Goal: Information Seeking & Learning: Check status

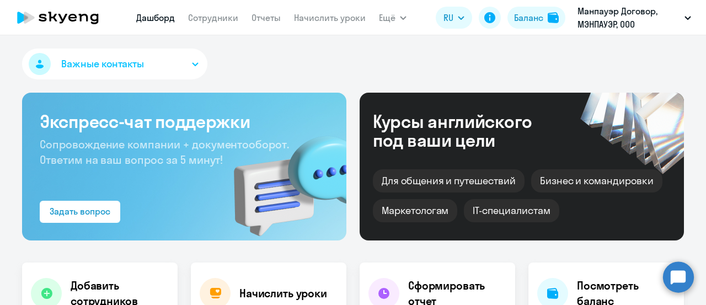
select select "30"
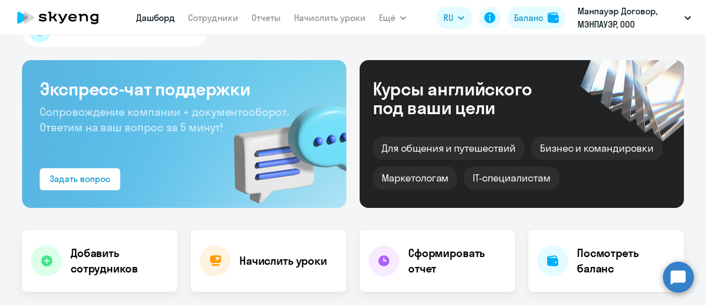
scroll to position [55, 0]
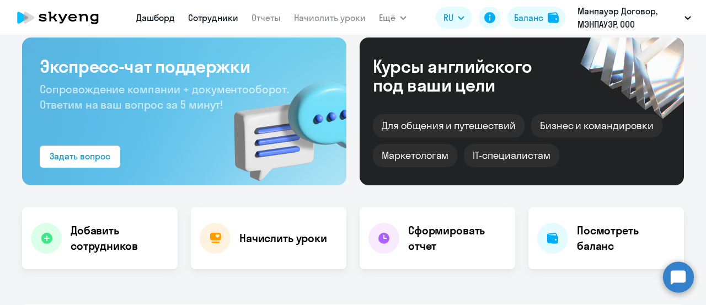
click at [226, 19] on link "Сотрудники" at bounding box center [213, 17] width 50 height 11
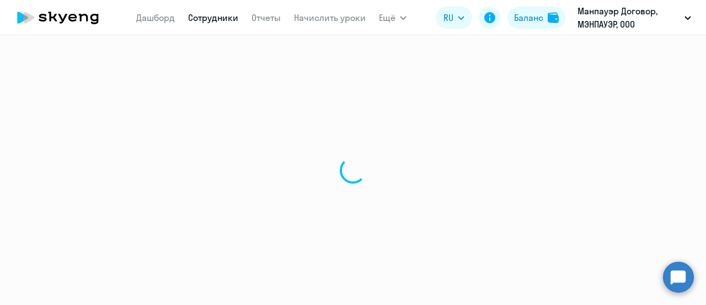
select select "30"
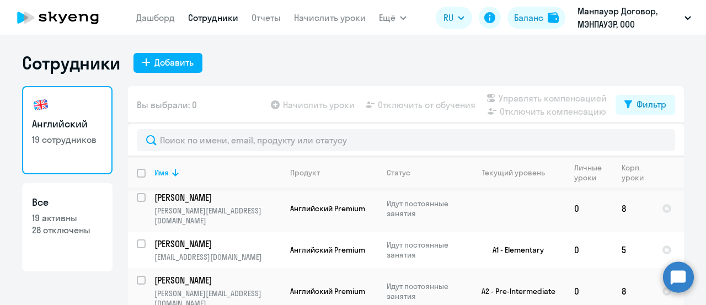
scroll to position [386, 0]
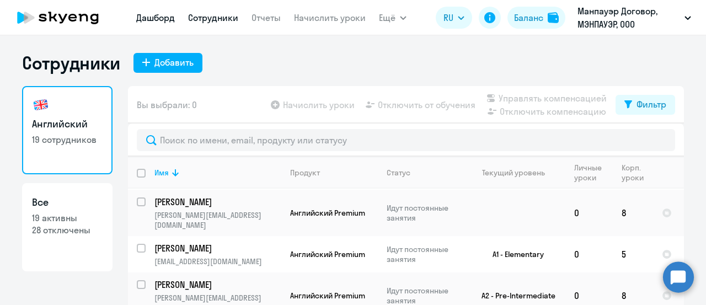
click at [165, 18] on link "Дашборд" at bounding box center [155, 17] width 39 height 11
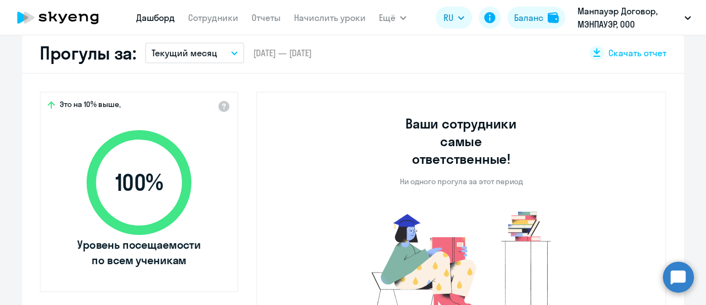
scroll to position [276, 0]
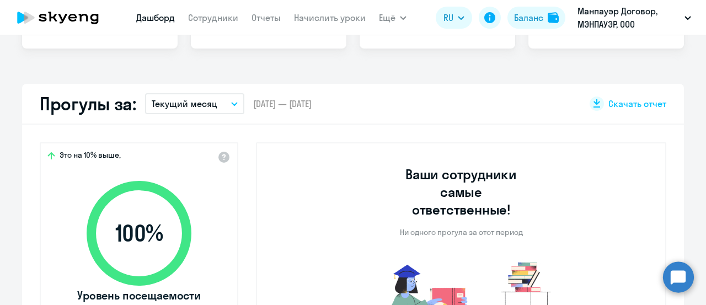
select select "30"
click at [169, 108] on p "Текущий месяц" at bounding box center [185, 103] width 66 height 13
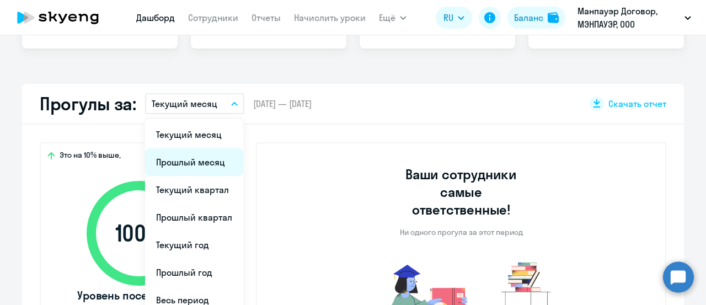
click at [174, 164] on li "Прошлый месяц" at bounding box center [194, 162] width 98 height 28
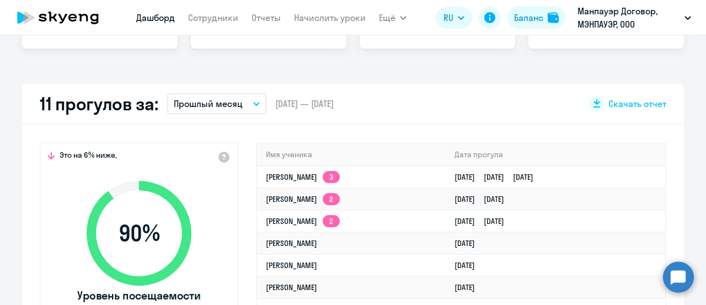
click at [253, 105] on button "Прошлый месяц" at bounding box center [216, 103] width 99 height 21
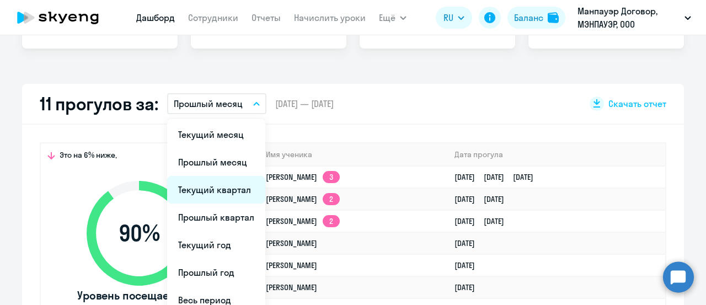
click at [220, 187] on li "Текущий квартал" at bounding box center [216, 190] width 98 height 28
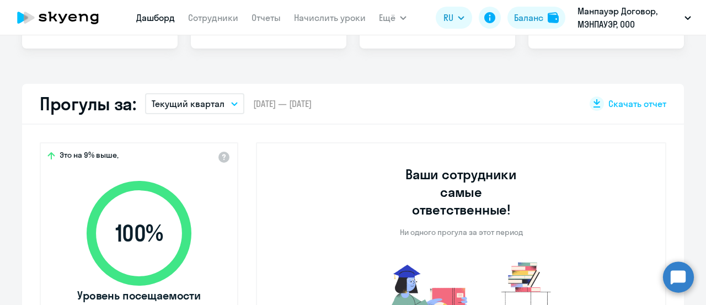
click at [222, 104] on button "Текущий квартал" at bounding box center [194, 103] width 99 height 21
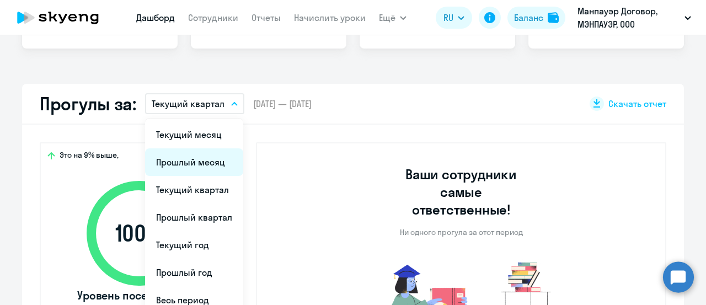
click at [194, 159] on li "Прошлый месяц" at bounding box center [194, 162] width 98 height 28
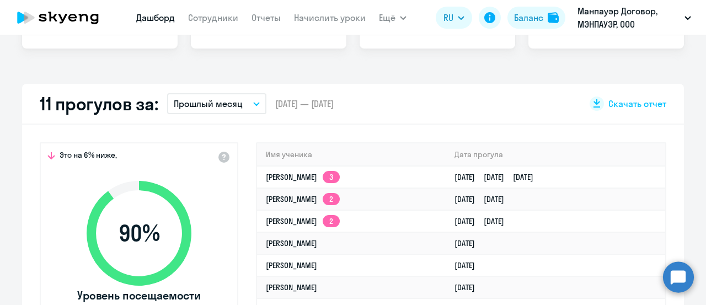
click at [228, 108] on p "Прошлый месяц" at bounding box center [208, 103] width 69 height 13
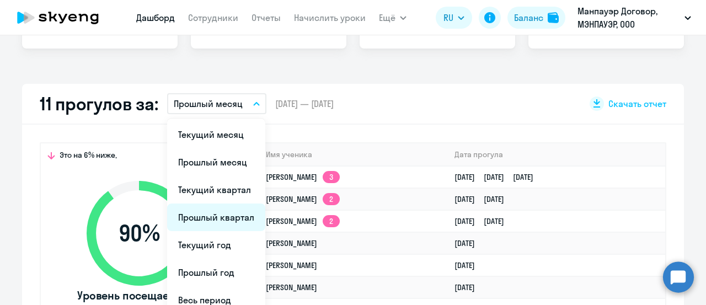
click at [225, 220] on li "Прошлый квартал" at bounding box center [216, 218] width 98 height 28
